Goal: Task Accomplishment & Management: Complete application form

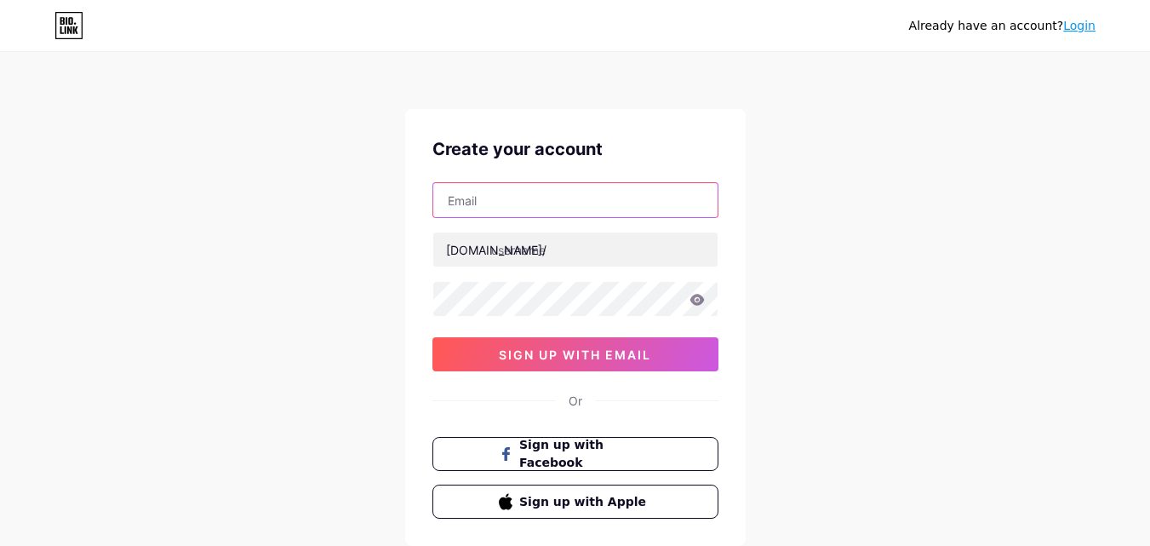
drag, startPoint x: 504, startPoint y: 200, endPoint x: 517, endPoint y: 216, distance: 20.6
click at [504, 199] on input "text" at bounding box center [575, 200] width 284 height 34
type input "[EMAIL_ADDRESS][DOMAIN_NAME]"
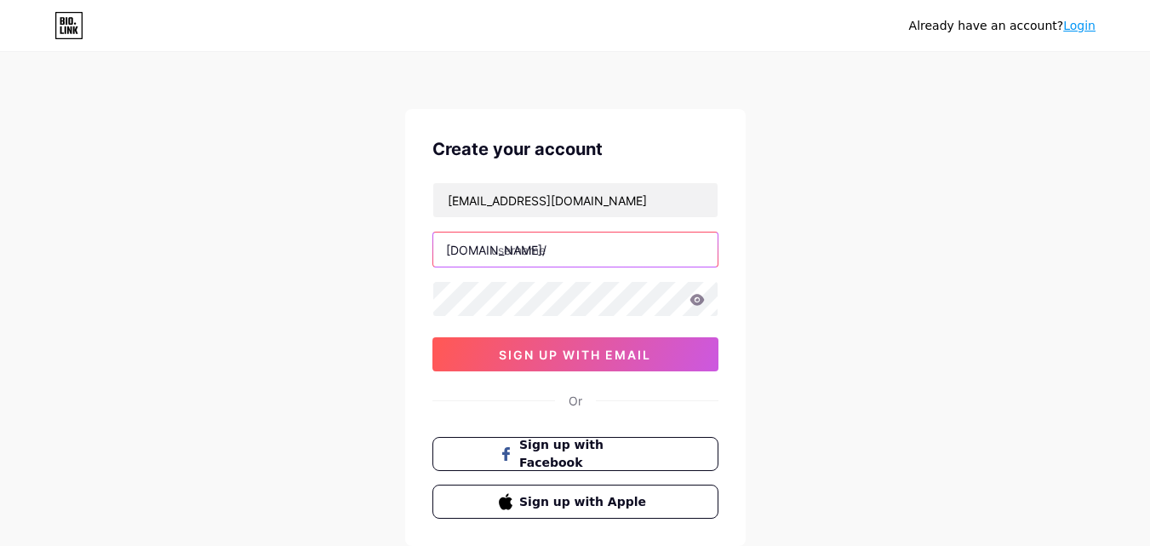
click at [554, 248] on input "text" at bounding box center [575, 249] width 284 height 34
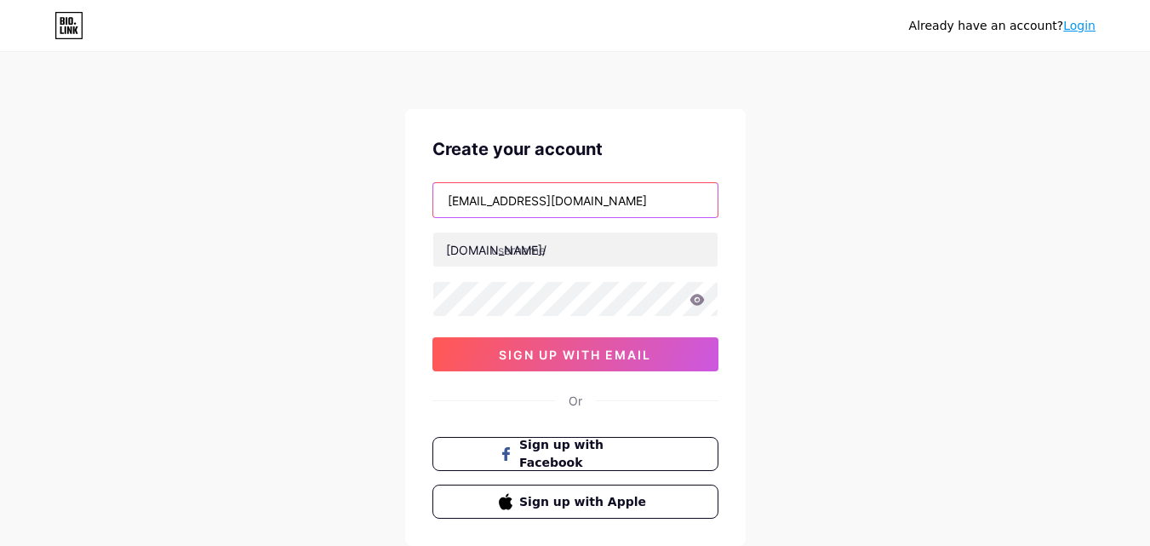
click at [495, 203] on input "[EMAIL_ADDRESS][DOMAIN_NAME]" at bounding box center [575, 200] width 284 height 34
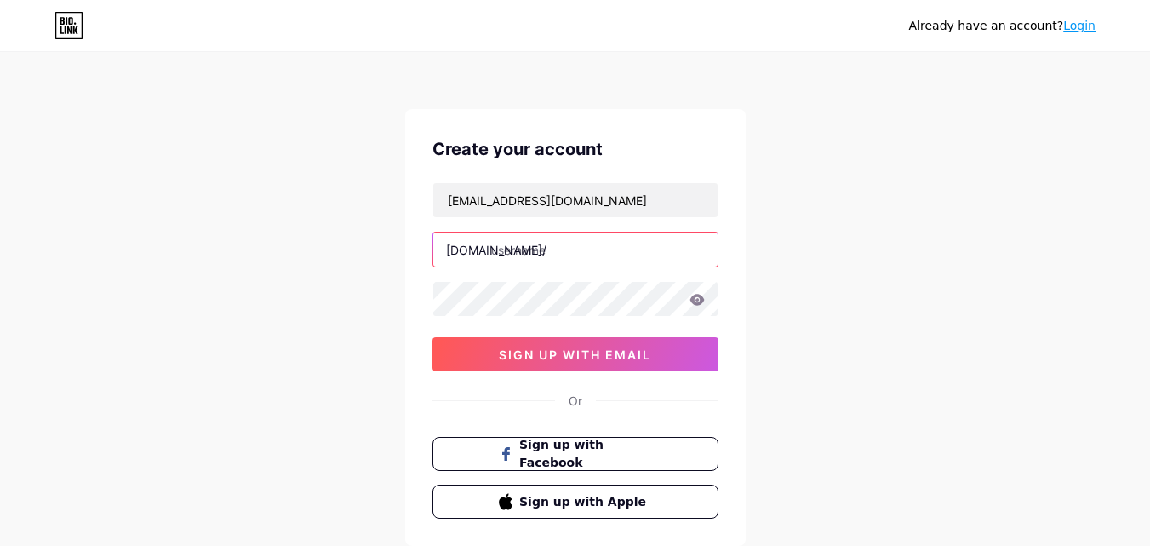
click at [520, 235] on input "text" at bounding box center [575, 249] width 284 height 34
paste input "stacyjohnsanusa"
type input "stacyjohnsanusa"
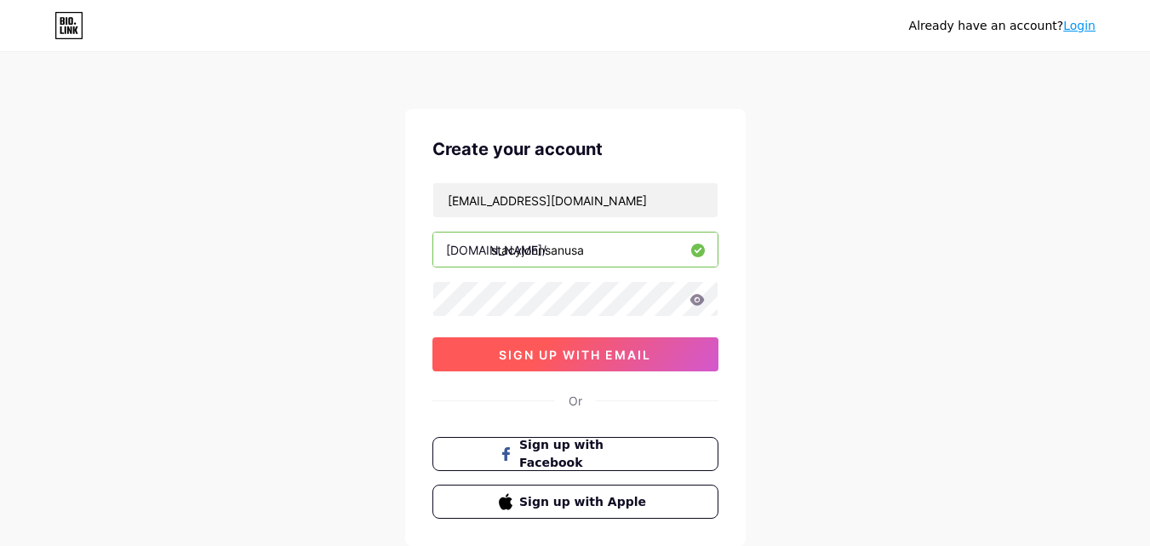
click at [630, 339] on button "sign up with email" at bounding box center [575, 354] width 286 height 34
